Goal: Task Accomplishment & Management: Manage account settings

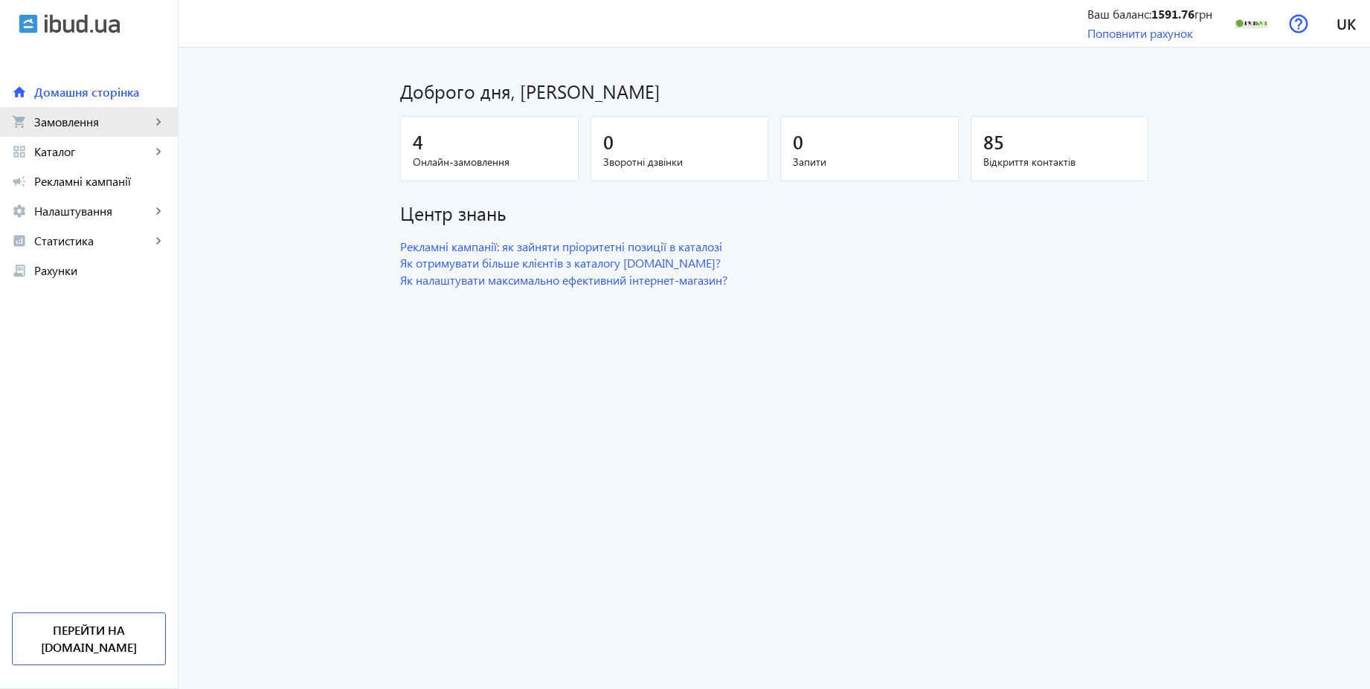
click at [100, 119] on span "Замовлення" at bounding box center [92, 122] width 117 height 15
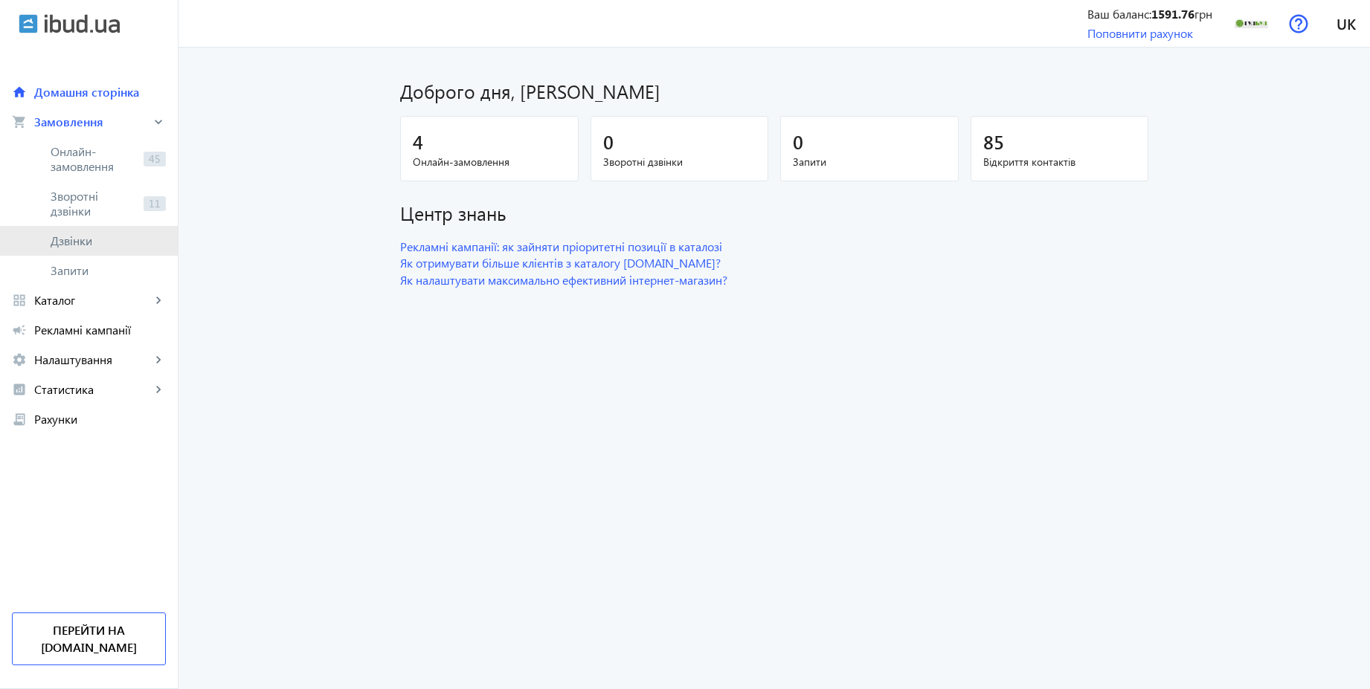
click at [62, 239] on span "Дзвінки" at bounding box center [108, 241] width 115 height 15
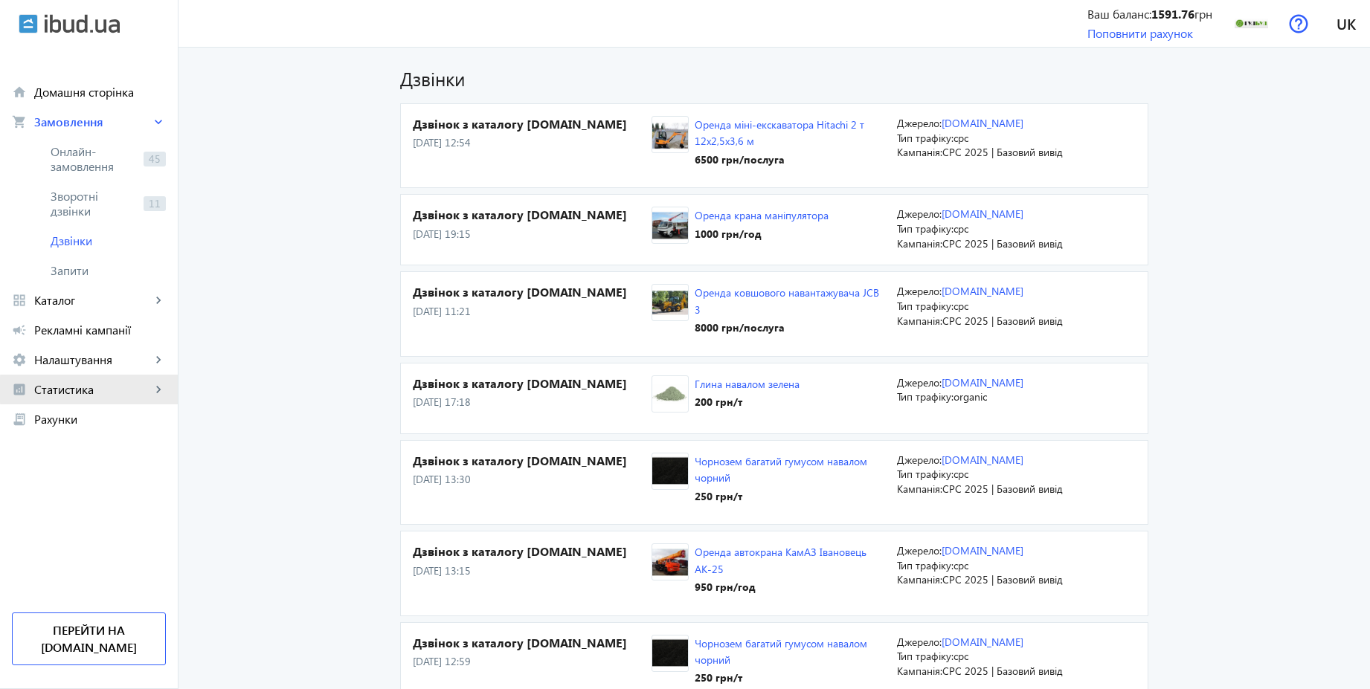
click at [115, 390] on span "Статистика" at bounding box center [92, 389] width 117 height 15
click at [58, 507] on span "Витрати" at bounding box center [108, 508] width 115 height 15
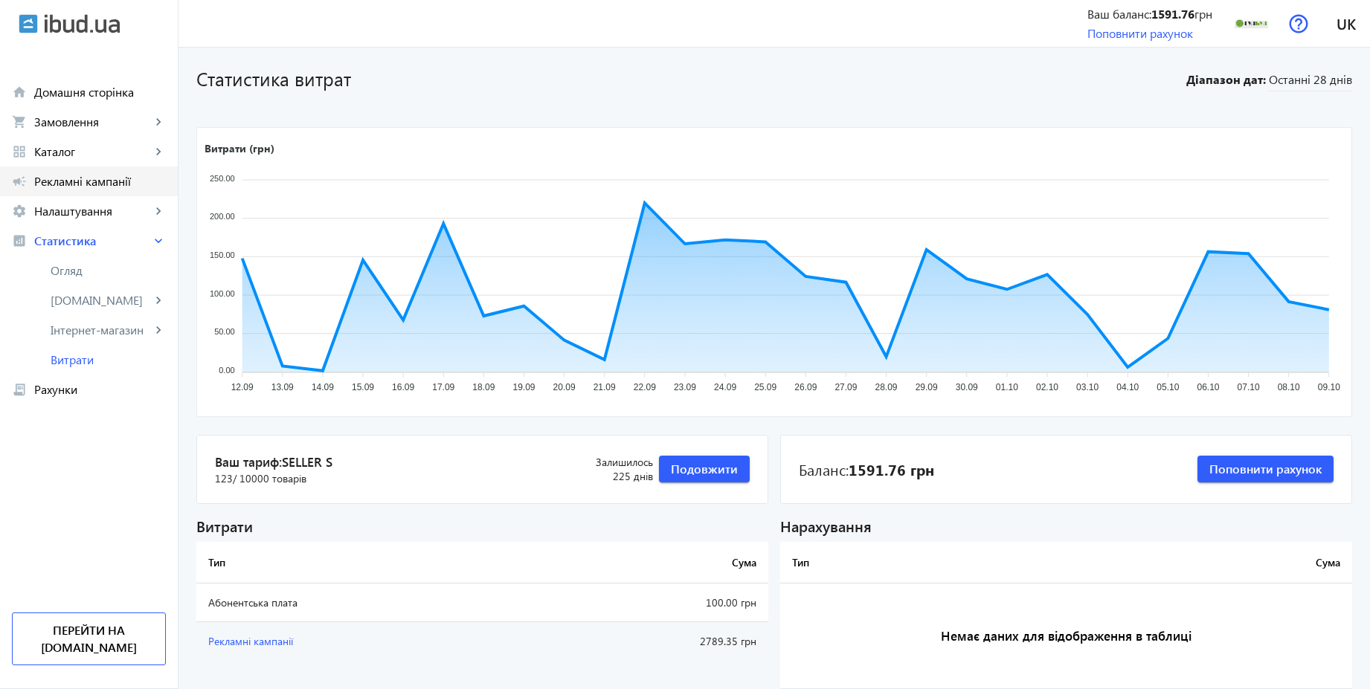
click at [98, 178] on span "Рекламні кампанії" at bounding box center [100, 181] width 132 height 15
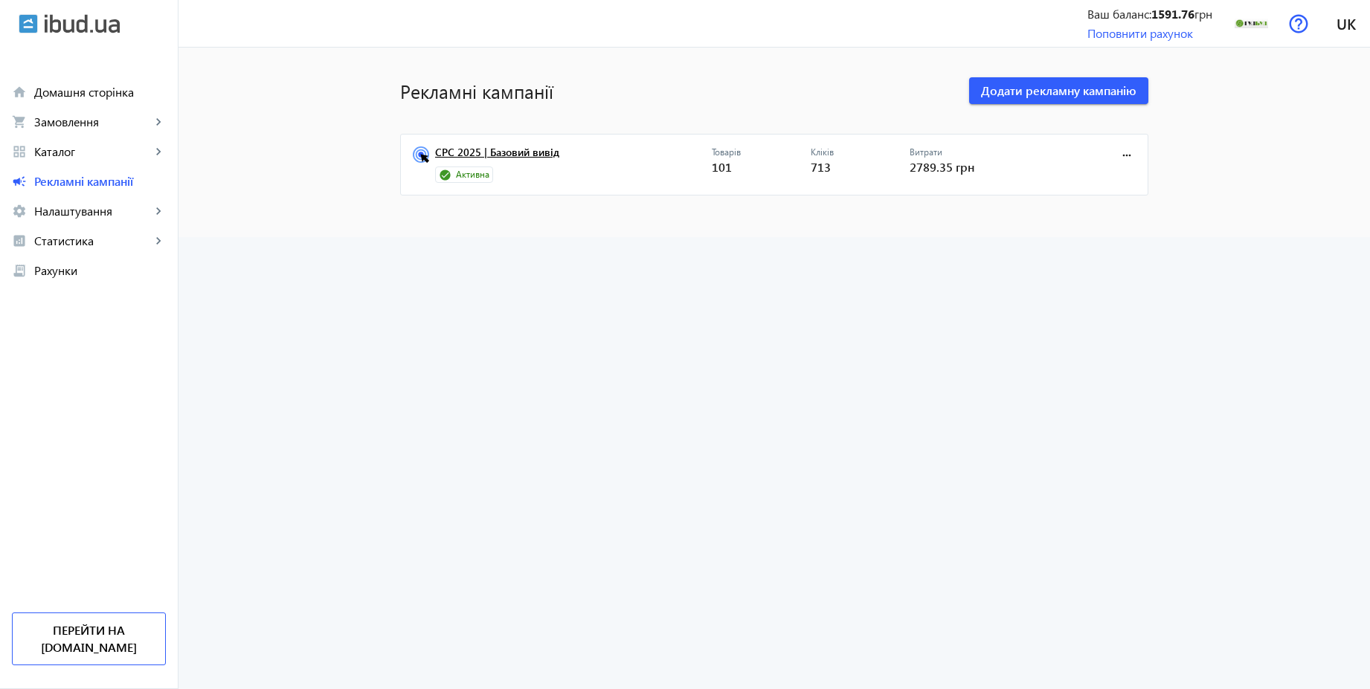
click at [492, 149] on link "CPC 2025 | Базовий вивід" at bounding box center [573, 157] width 277 height 21
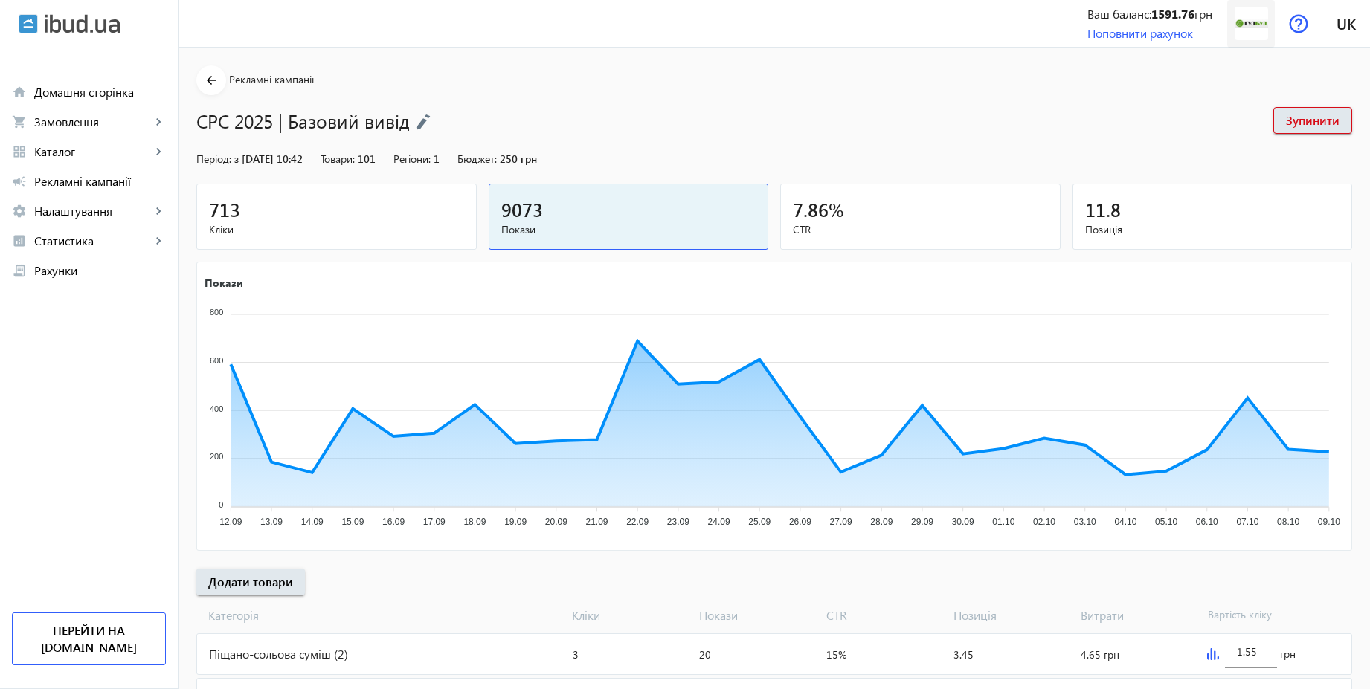
click at [1249, 32] on img at bounding box center [1251, 23] width 33 height 33
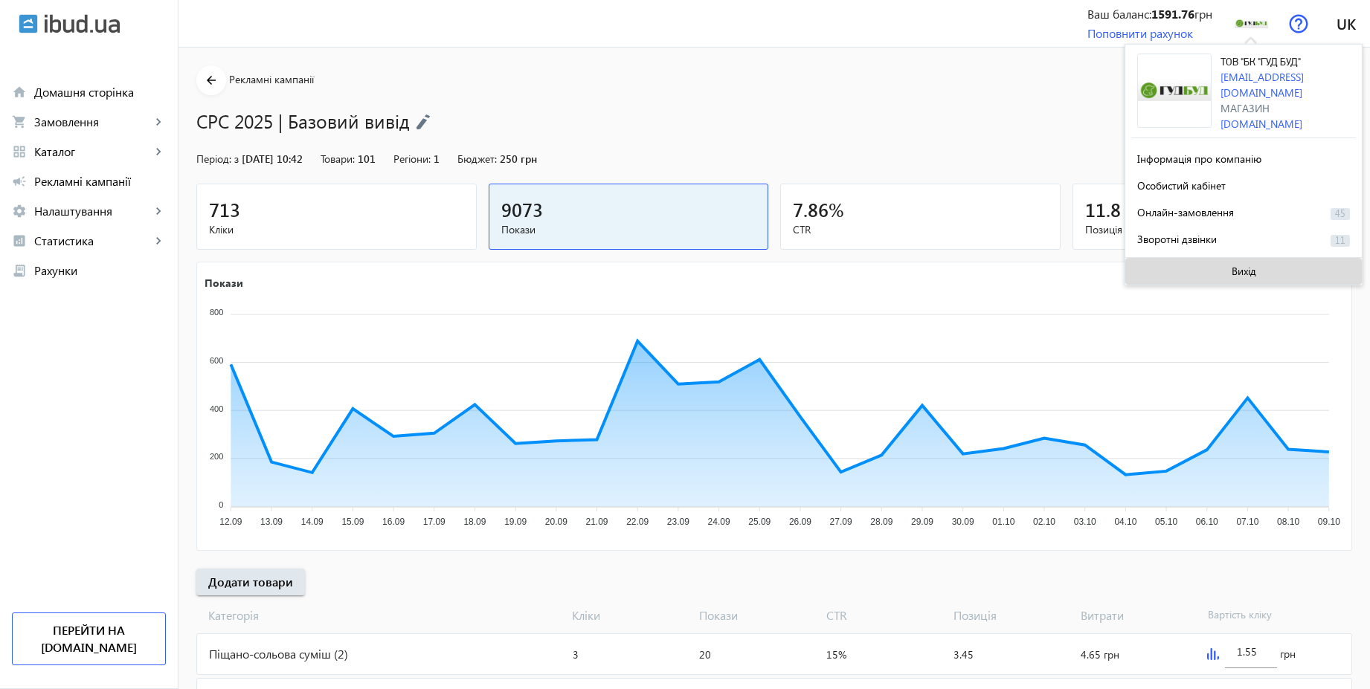
click at [1253, 266] on span "Вихід" at bounding box center [1244, 272] width 25 height 12
